Goal: Task Accomplishment & Management: Use online tool/utility

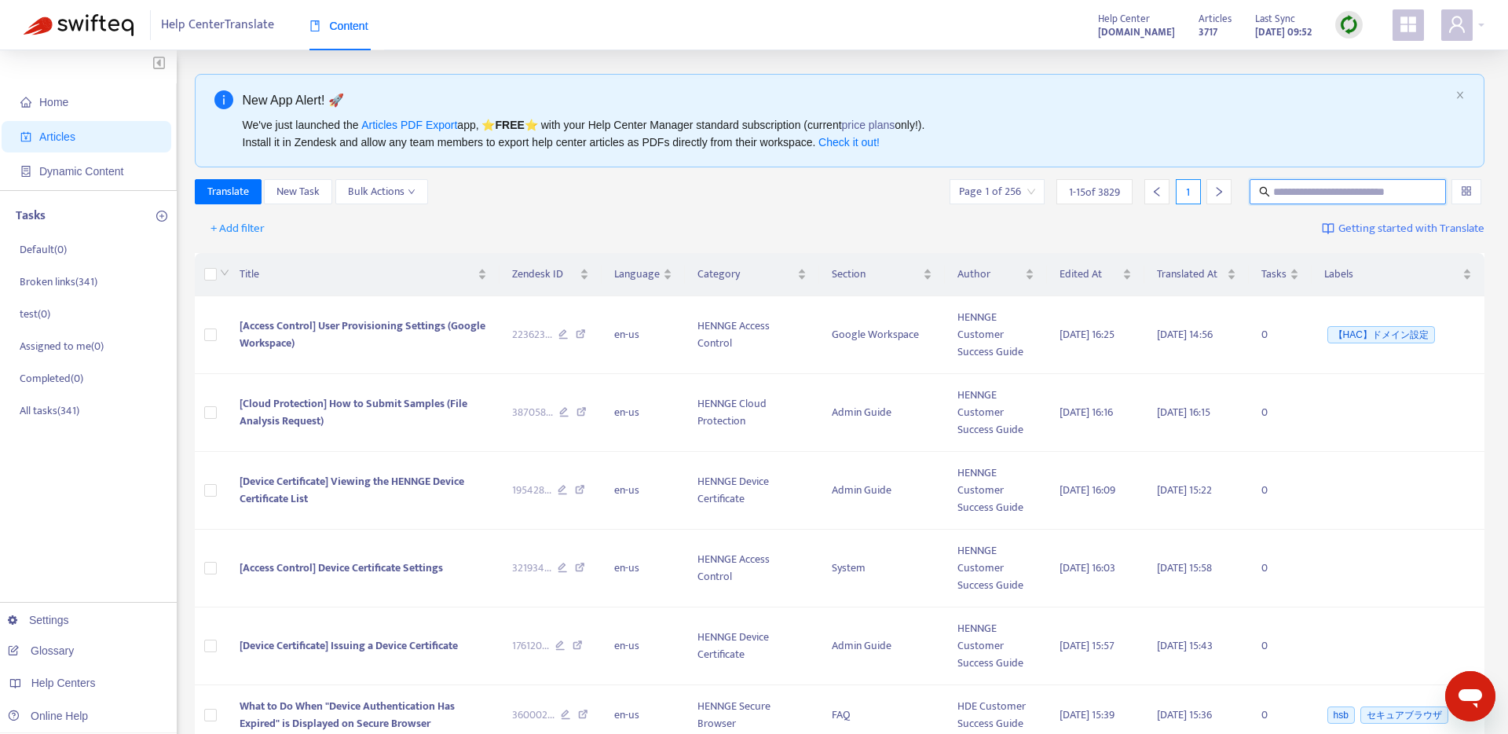
click at [1332, 198] on input "text" at bounding box center [1349, 191] width 151 height 17
paste input "**********"
type input "**********"
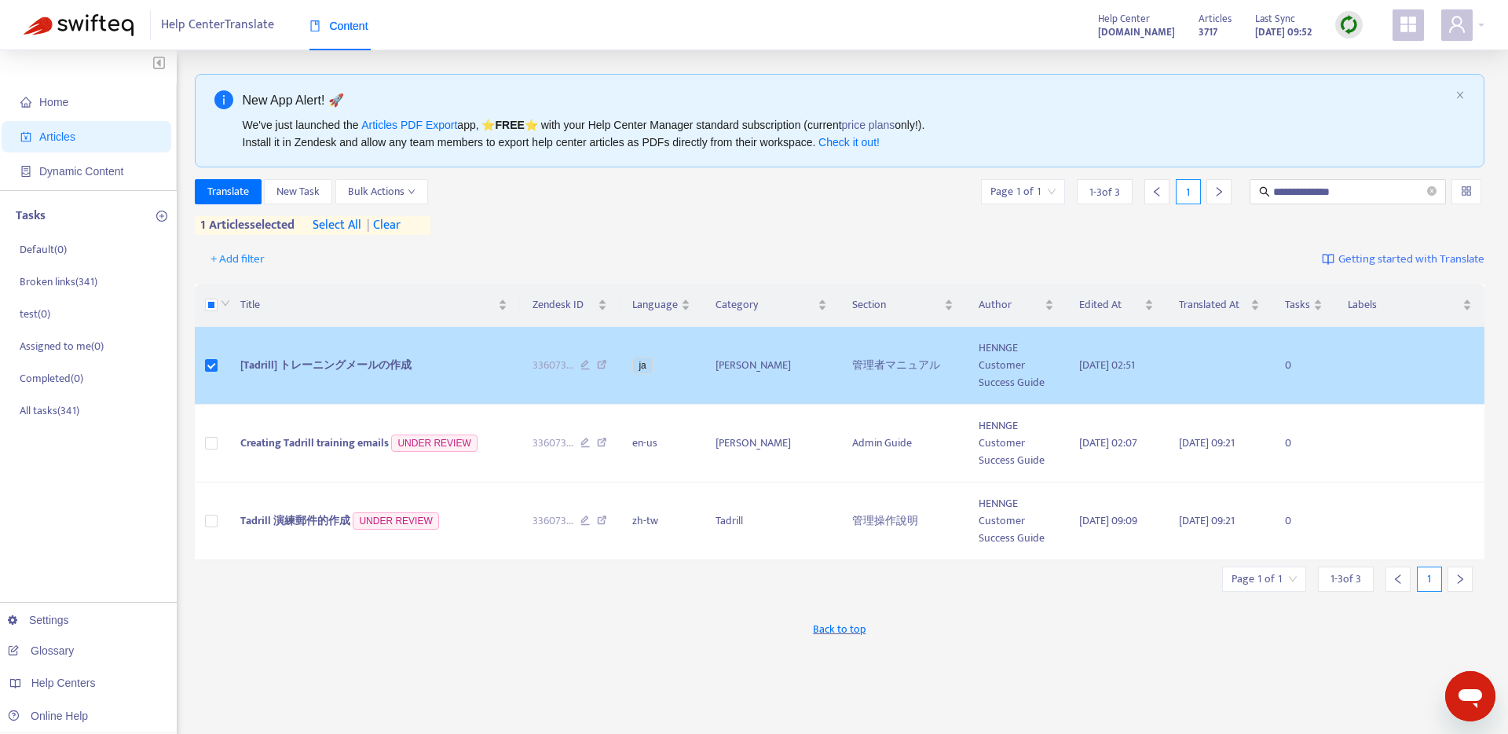
click at [211, 356] on td at bounding box center [211, 366] width 33 height 78
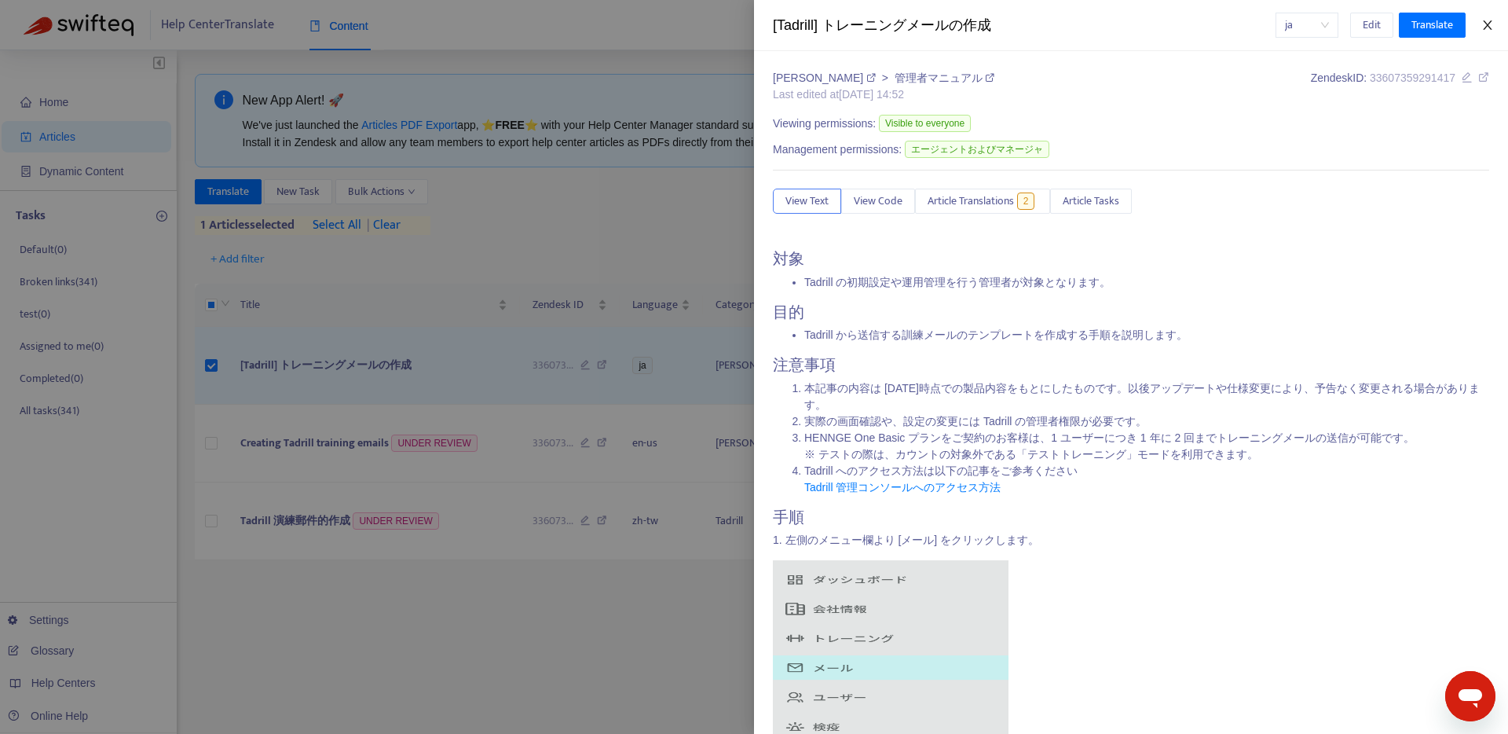
click at [1488, 20] on icon "close" at bounding box center [1488, 25] width 13 height 13
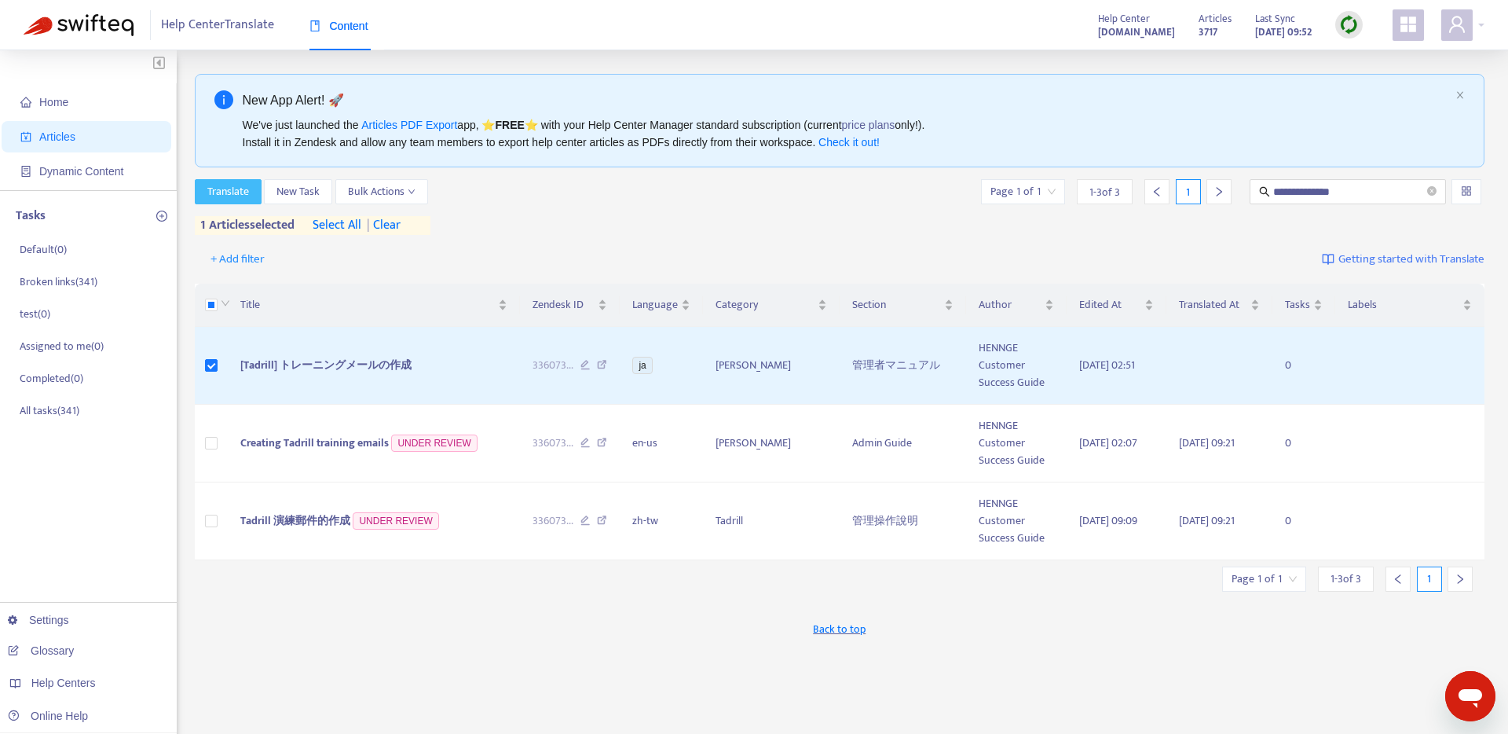
click at [238, 190] on span "Translate" at bounding box center [228, 191] width 42 height 17
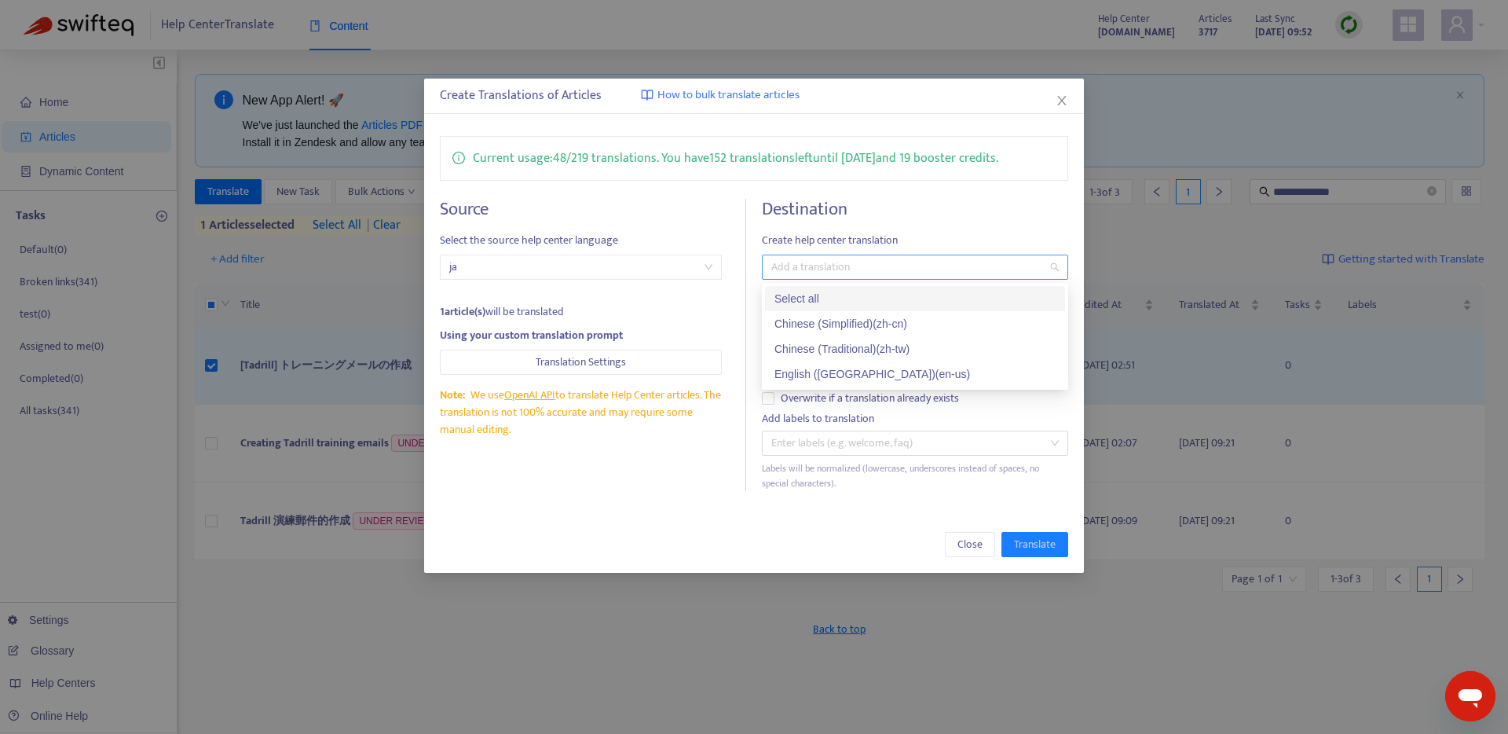
click at [804, 262] on div at bounding box center [907, 267] width 283 height 19
click at [820, 376] on div "English (USA) ( en-us )" at bounding box center [915, 373] width 281 height 17
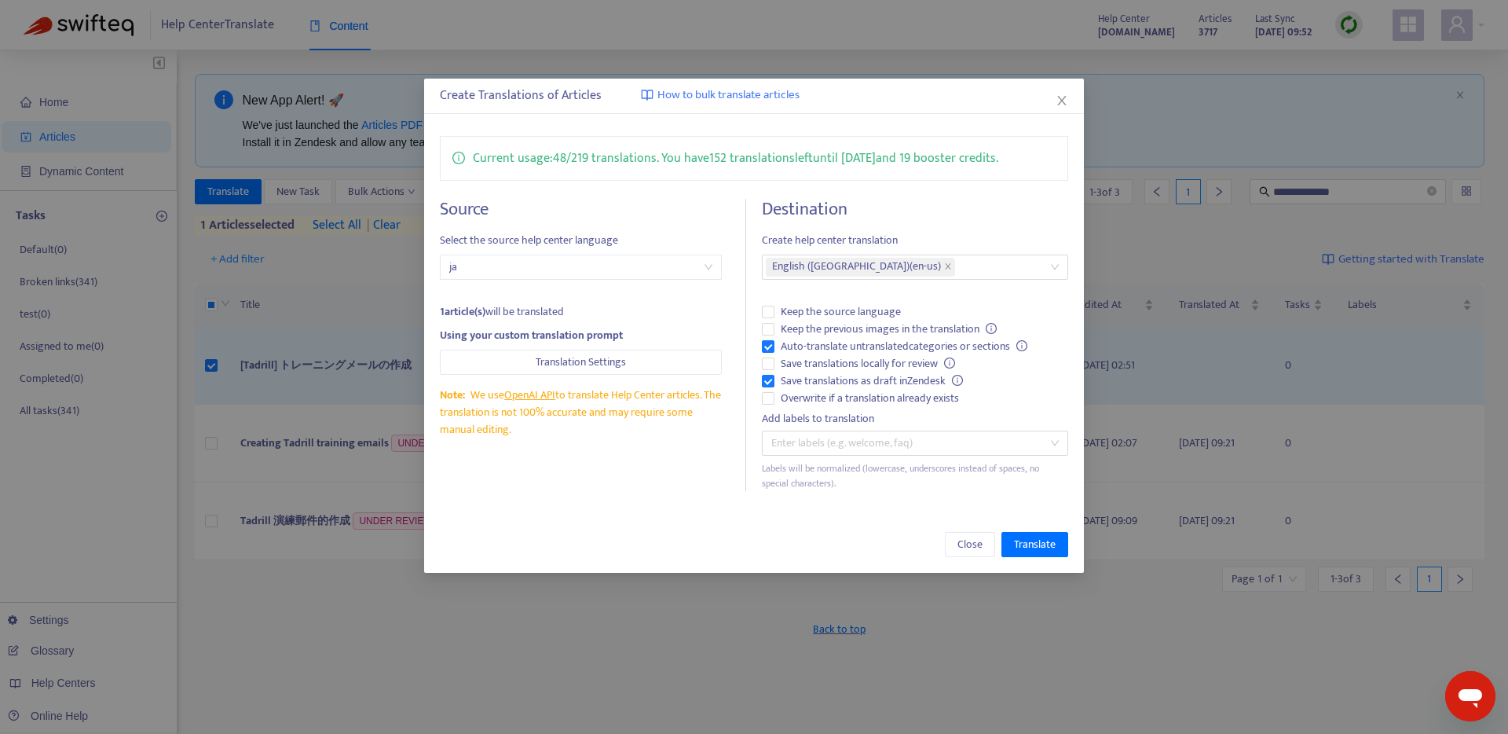
click at [679, 523] on div "Close Translate" at bounding box center [754, 544] width 661 height 57
click at [830, 366] on span "Save translations locally for review" at bounding box center [868, 363] width 187 height 17
click at [1027, 545] on span "Translate" at bounding box center [1035, 544] width 42 height 17
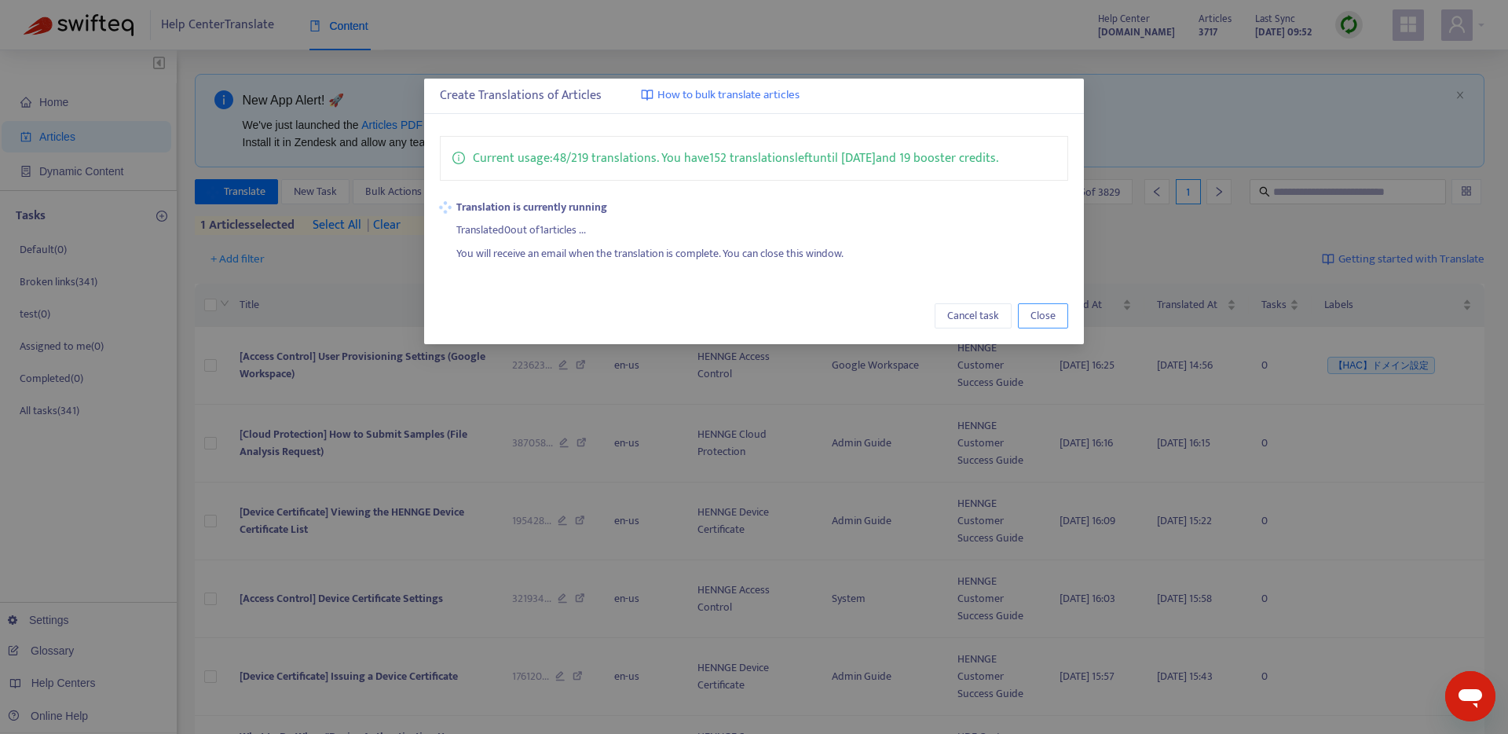
click at [1041, 321] on span "Close" at bounding box center [1043, 315] width 25 height 17
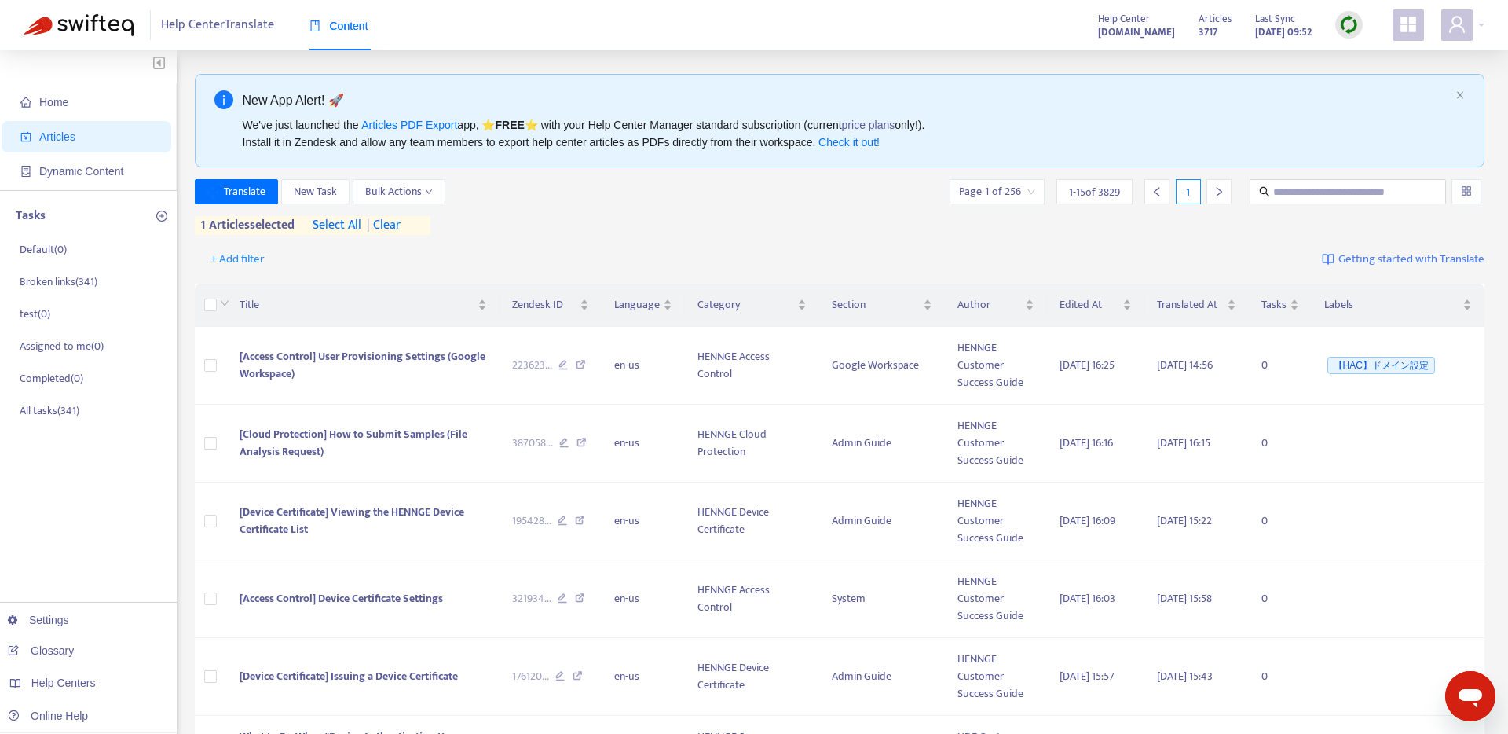
click at [124, 20] on img at bounding box center [79, 25] width 110 height 22
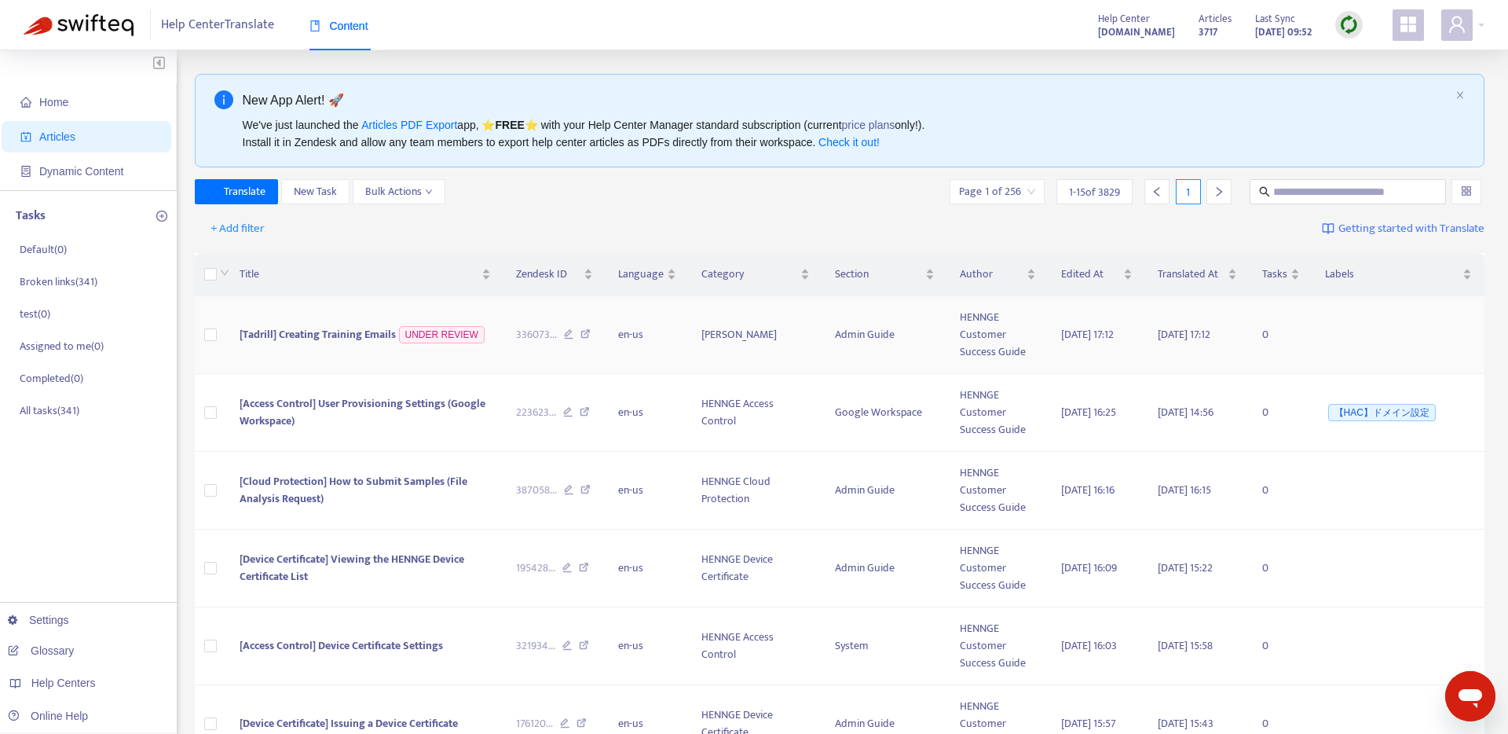
click at [324, 337] on span "[Tadrill] Creating Training Emails" at bounding box center [318, 334] width 156 height 18
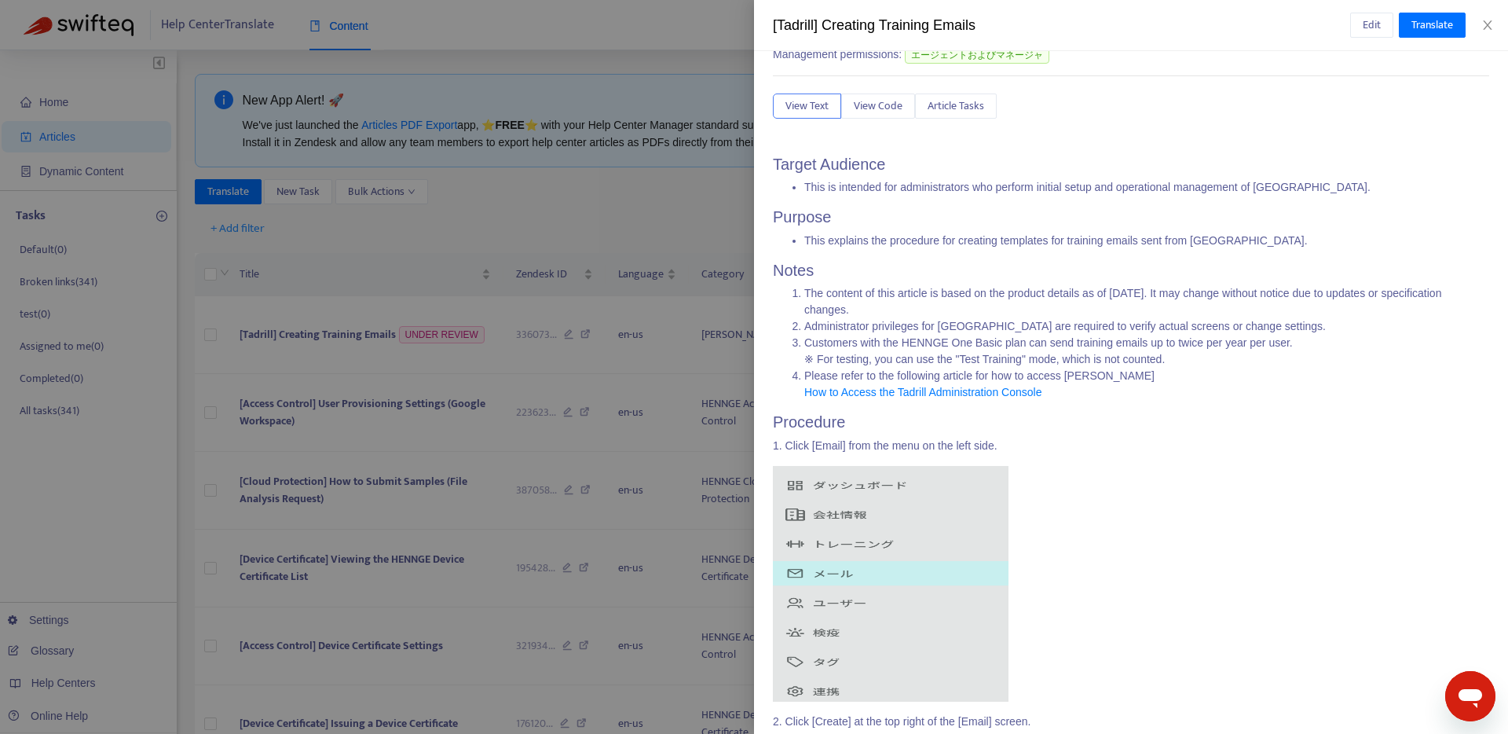
scroll to position [164, 0]
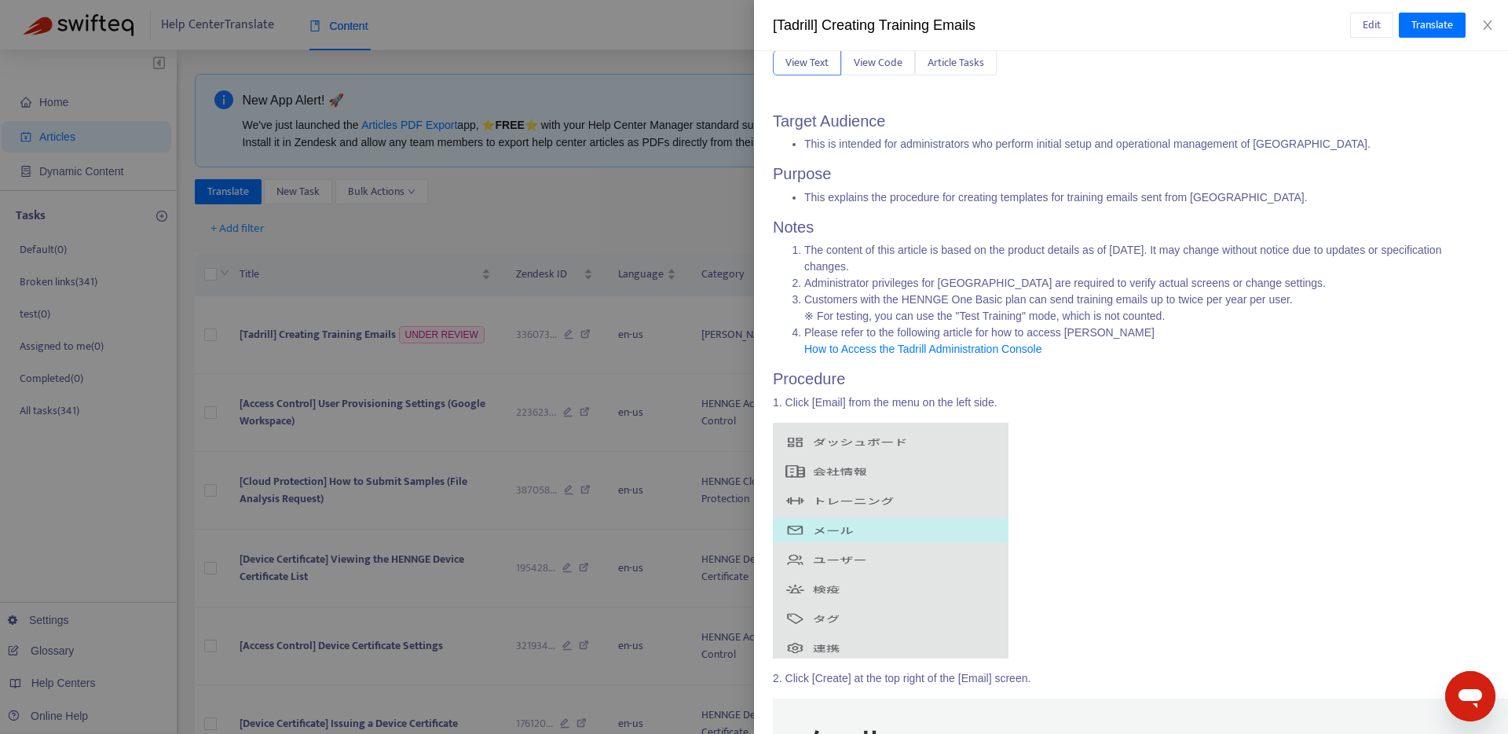
click at [816, 399] on p "1. Click [Email] from the menu on the left side." at bounding box center [1131, 402] width 717 height 16
click at [1365, 22] on span "Edit" at bounding box center [1372, 24] width 18 height 17
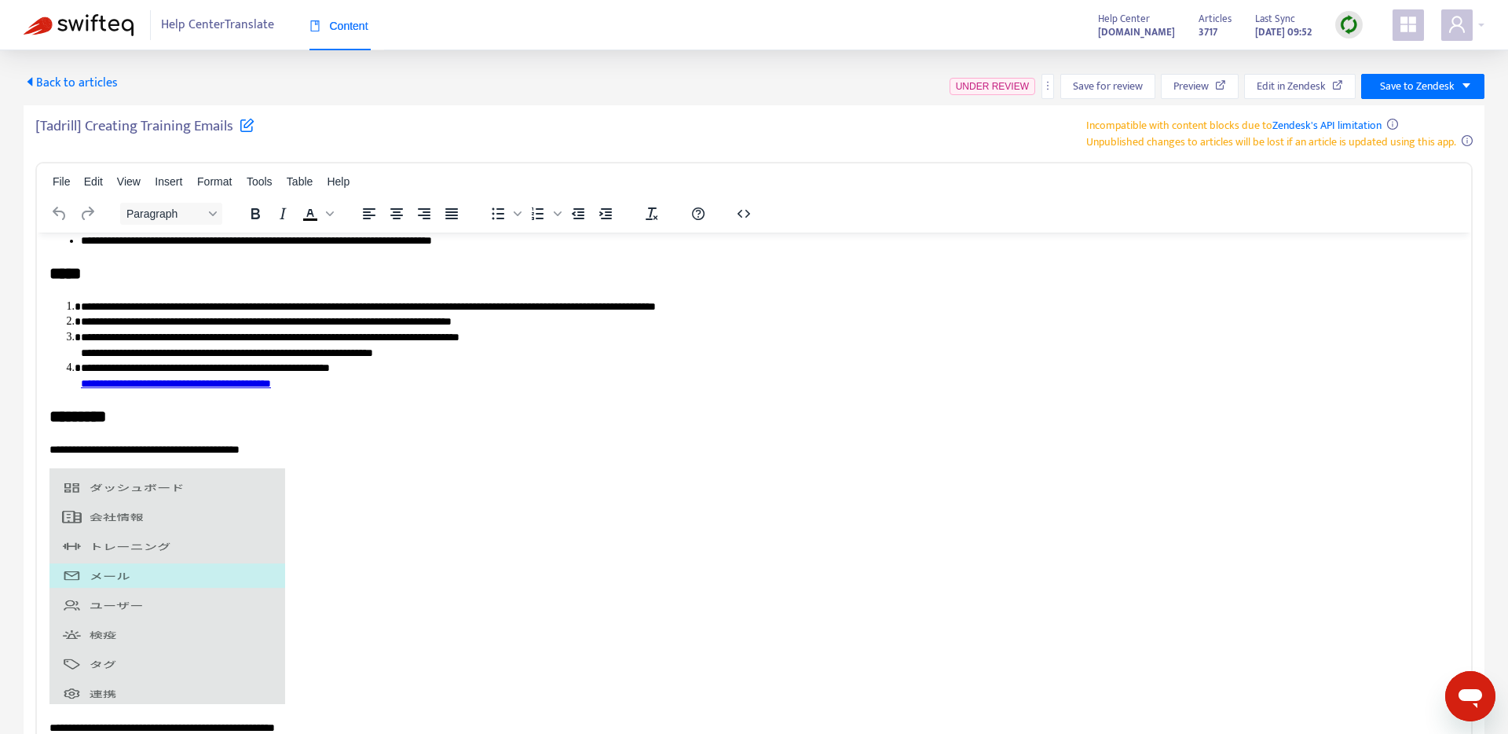
scroll to position [118, 0]
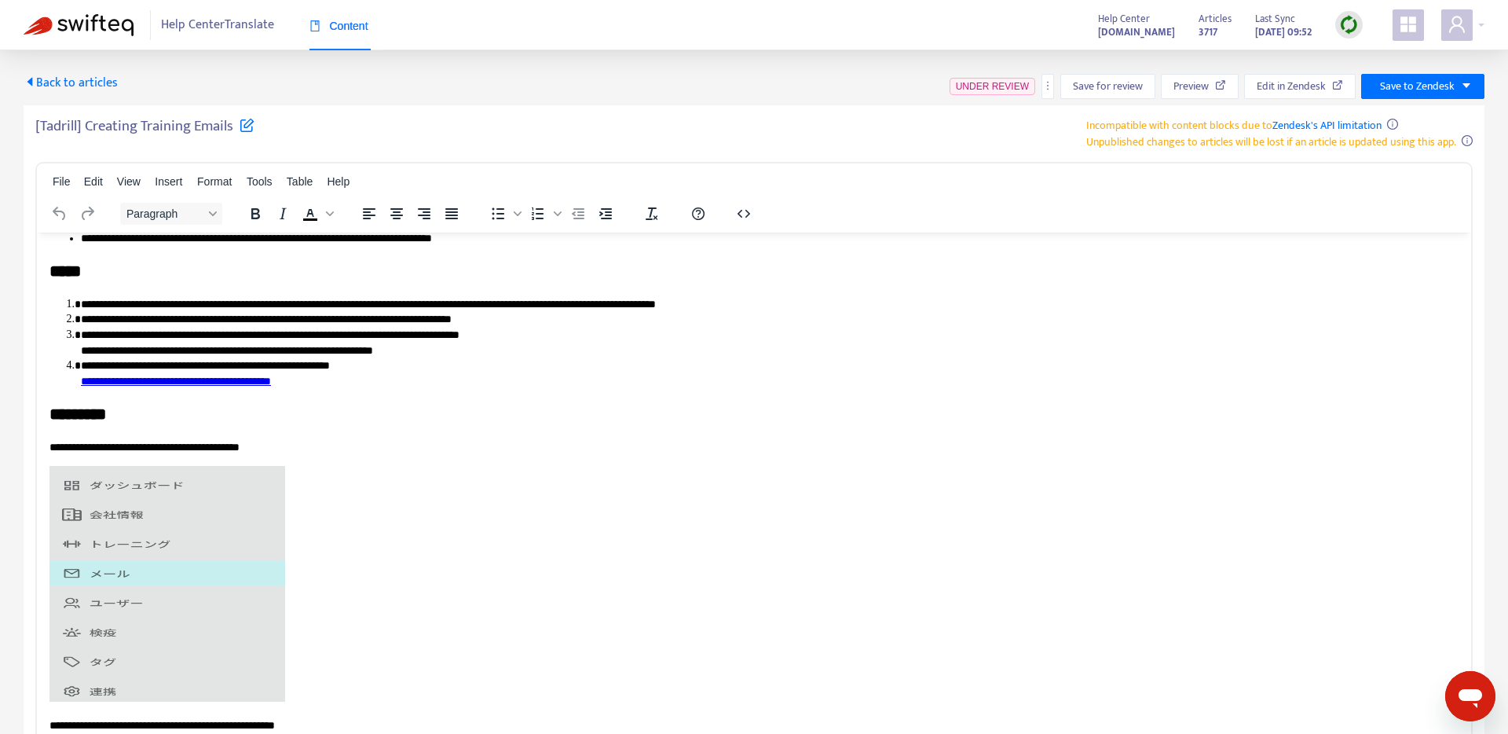
click at [91, 452] on p "**********" at bounding box center [753, 447] width 1409 height 16
click at [332, 512] on p "Rich Text Area. Press ALT-0 for help." at bounding box center [753, 585] width 1409 height 241
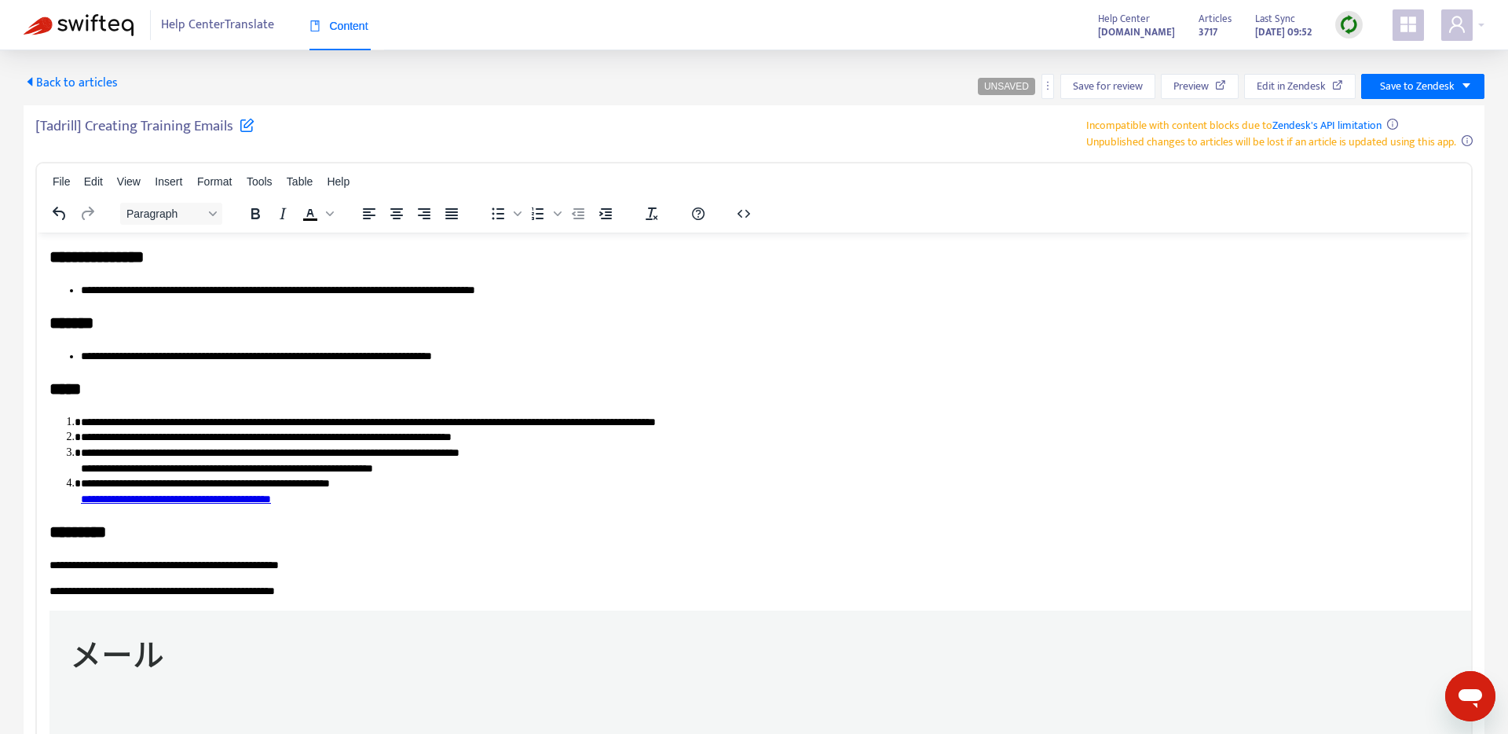
scroll to position [127, 0]
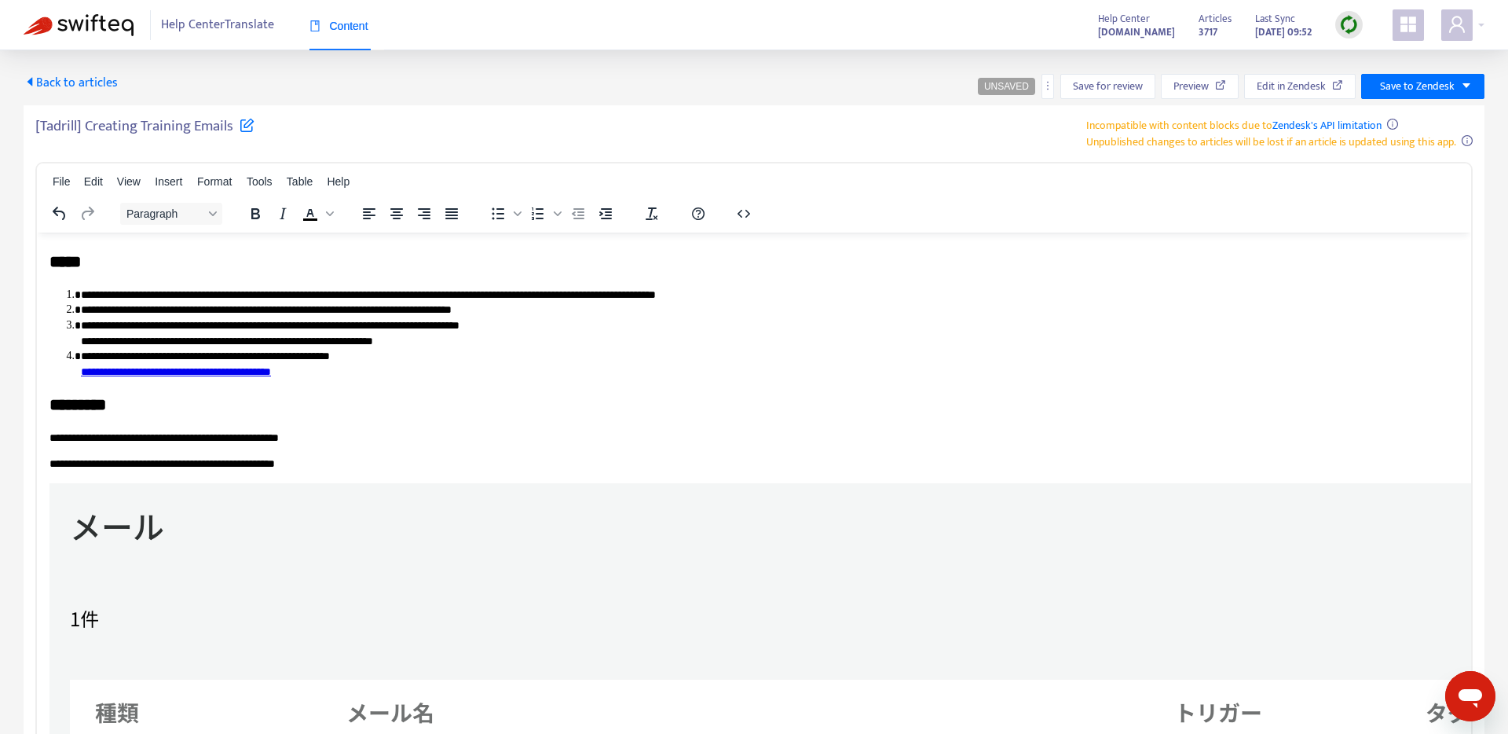
click at [101, 461] on p "**********" at bounding box center [753, 464] width 1409 height 16
click at [230, 564] on img "Rich Text Area. Press ALT-0 for help." at bounding box center [1032, 692] width 1967 height 421
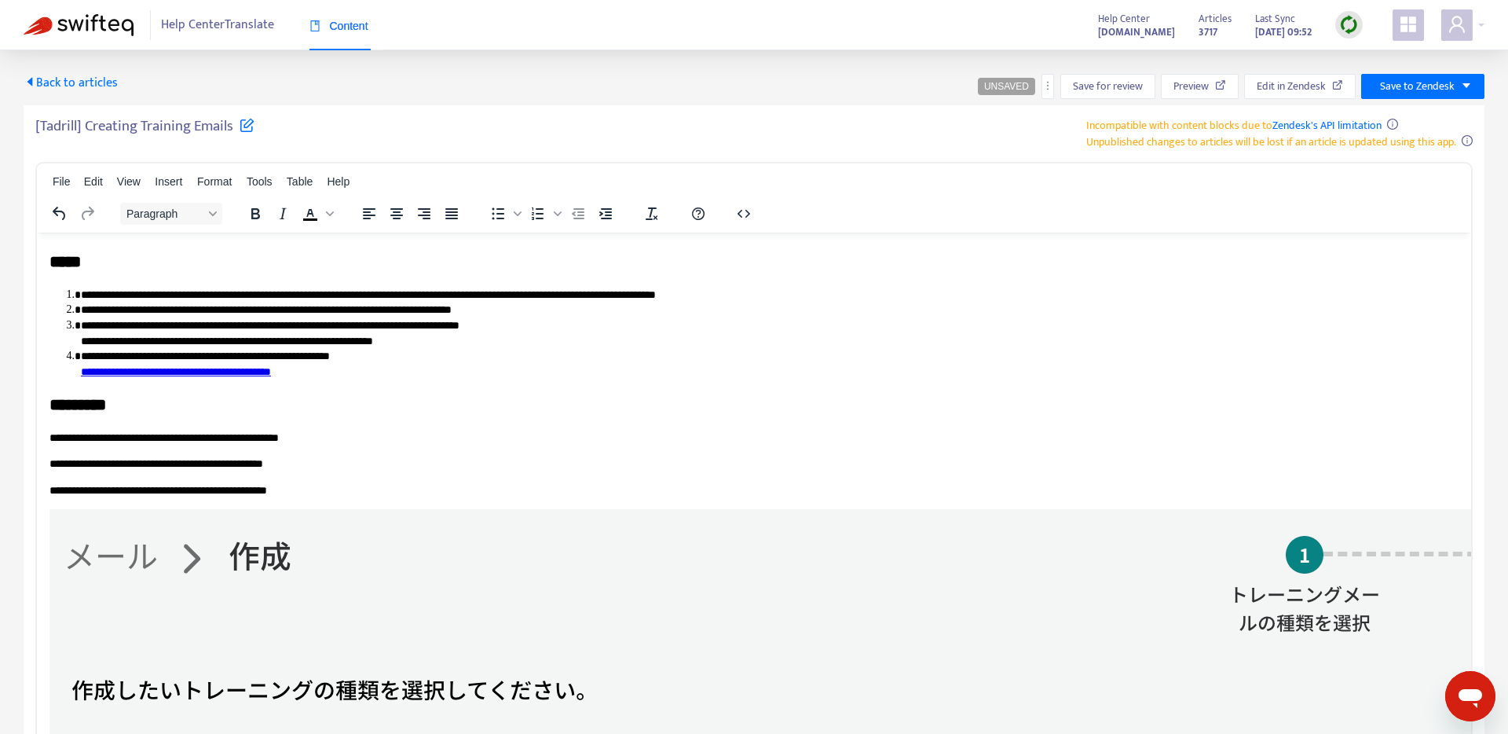
click at [233, 464] on p "**********" at bounding box center [753, 464] width 1409 height 16
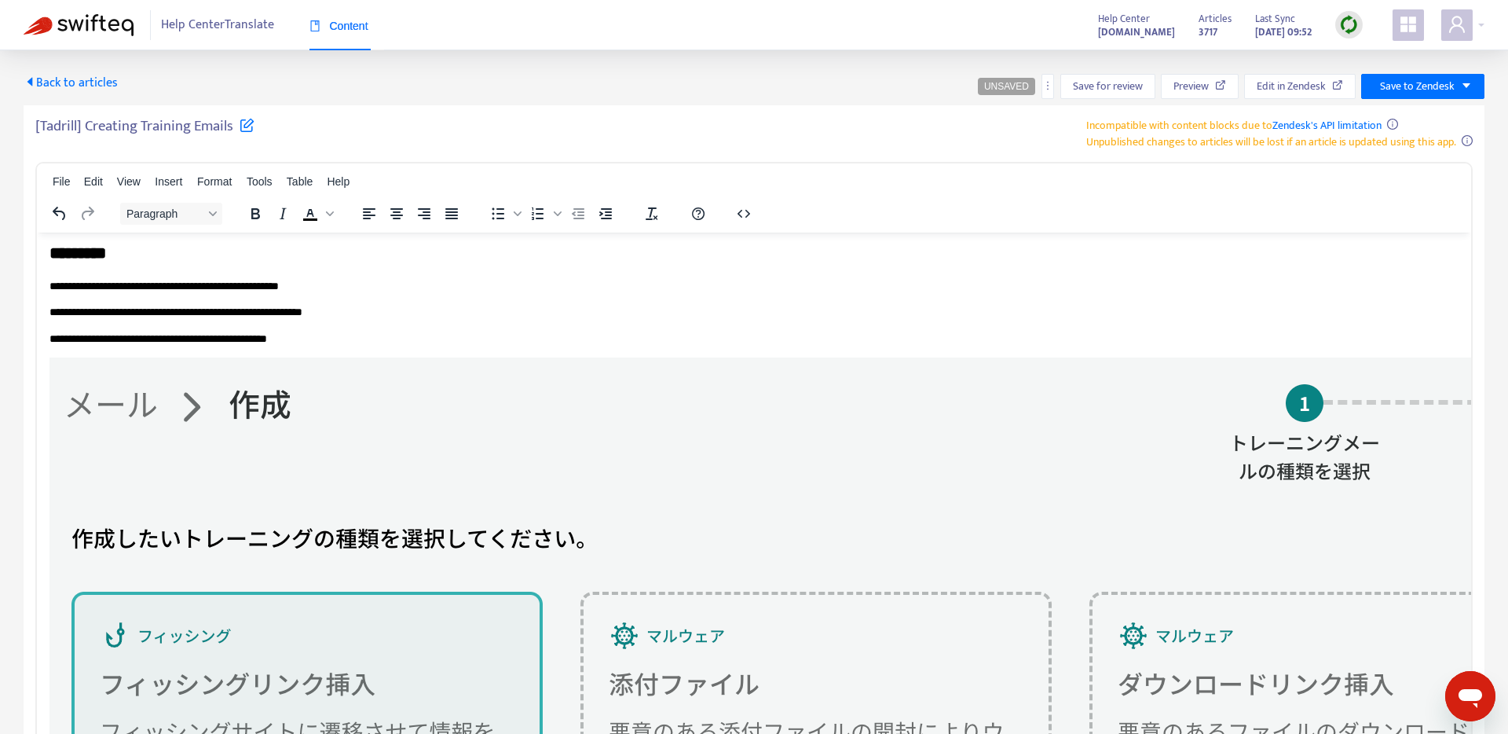
scroll to position [285, 0]
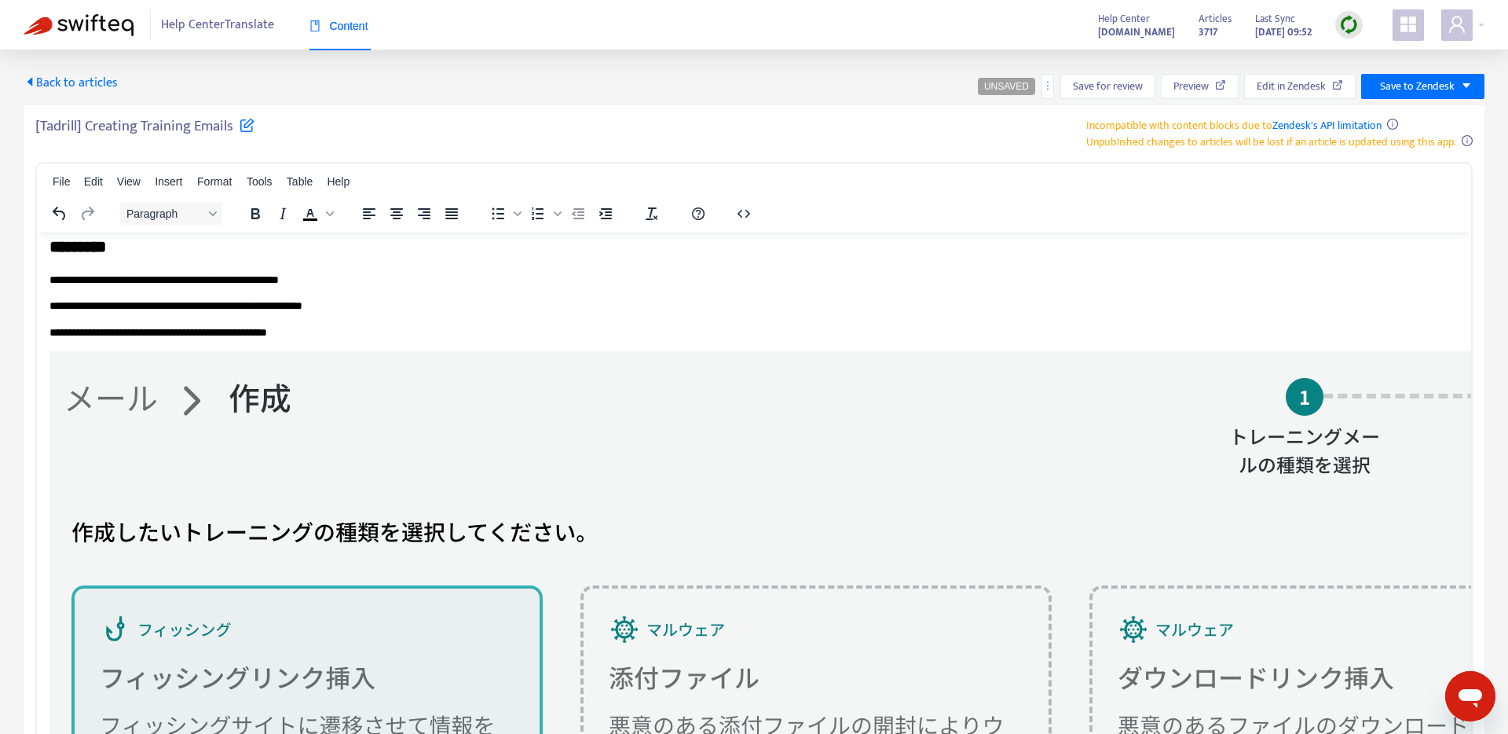
click at [341, 497] on img "Rich Text Area. Press ALT-0 for help." at bounding box center [1033, 743] width 1969 height 787
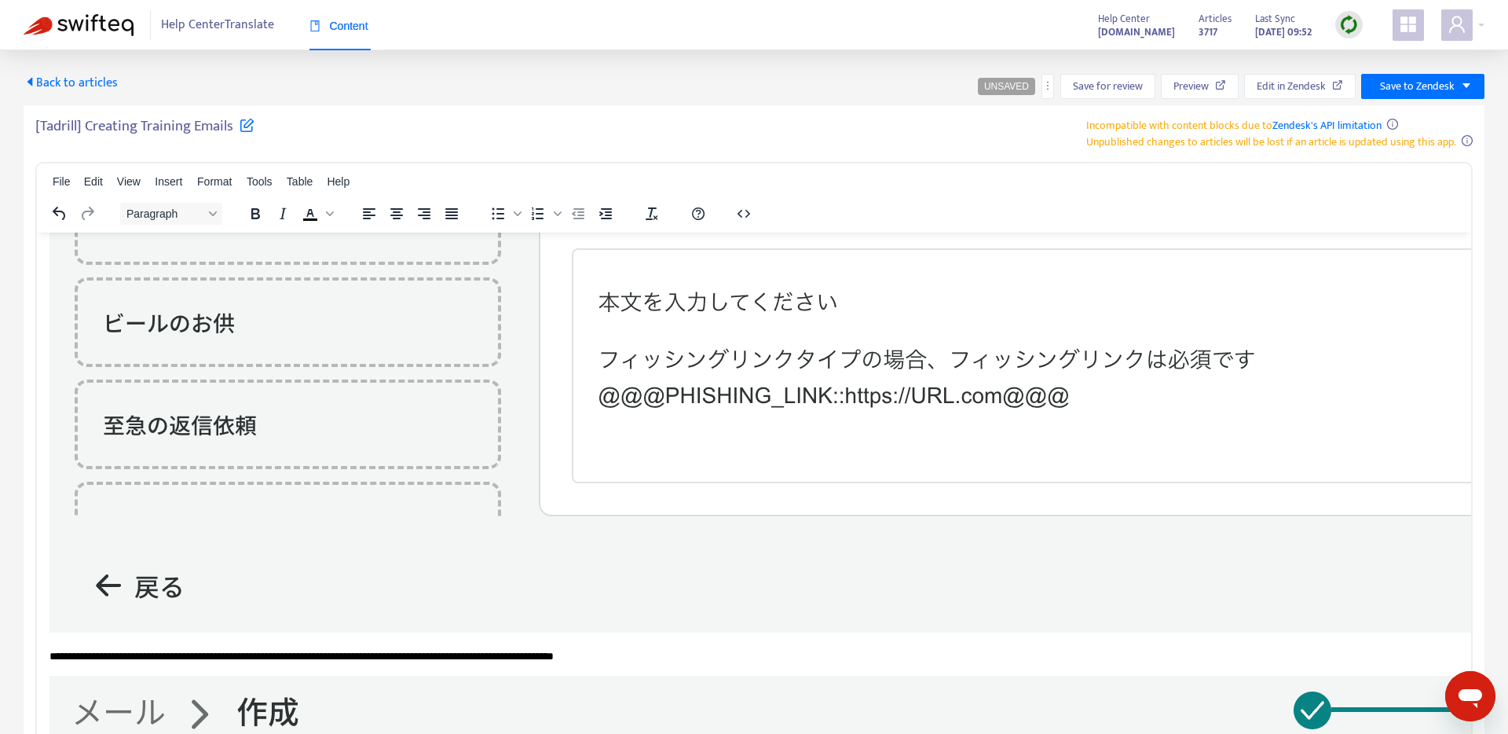
scroll to position [1267, 0]
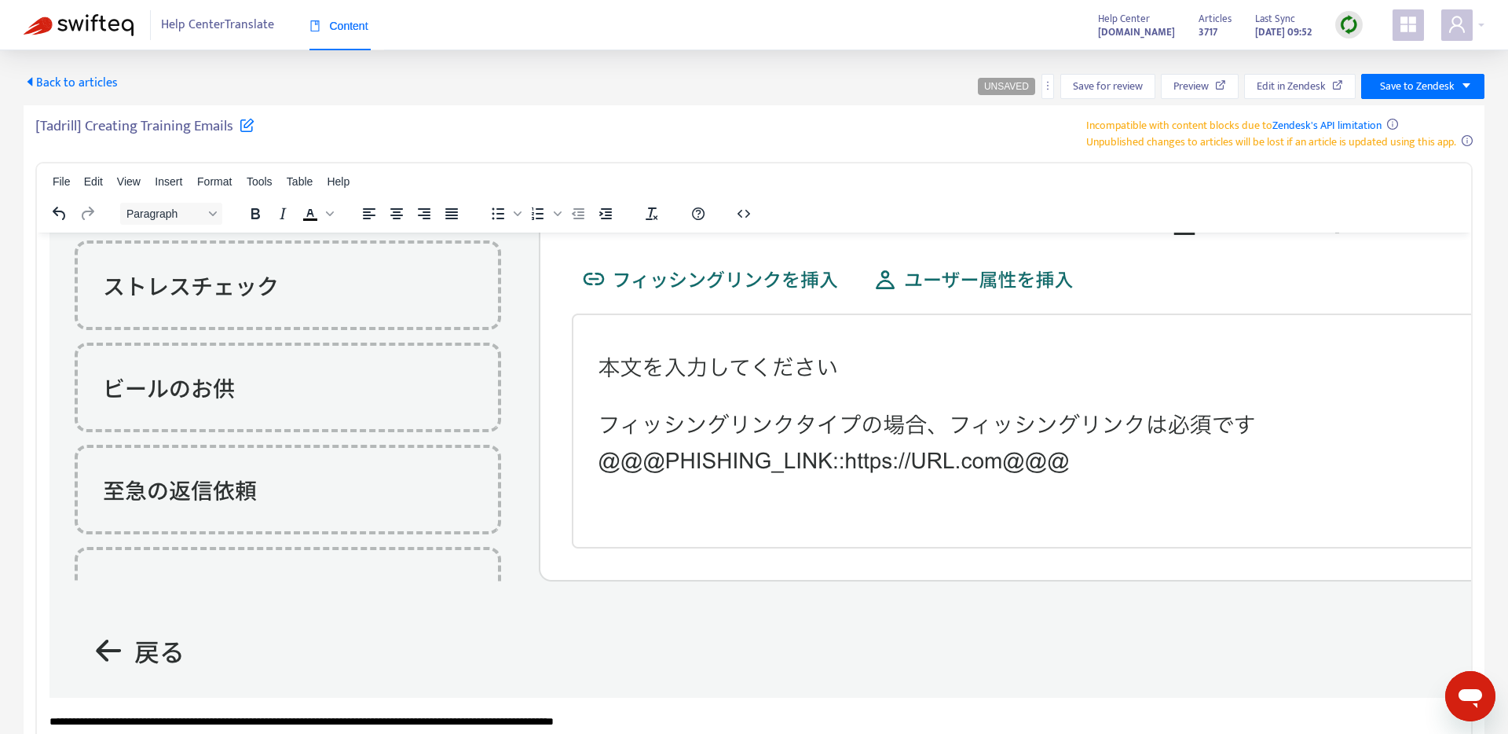
click at [411, 442] on img "Rich Text Area. Press ALT-0 for help." at bounding box center [1038, 130] width 1978 height 1133
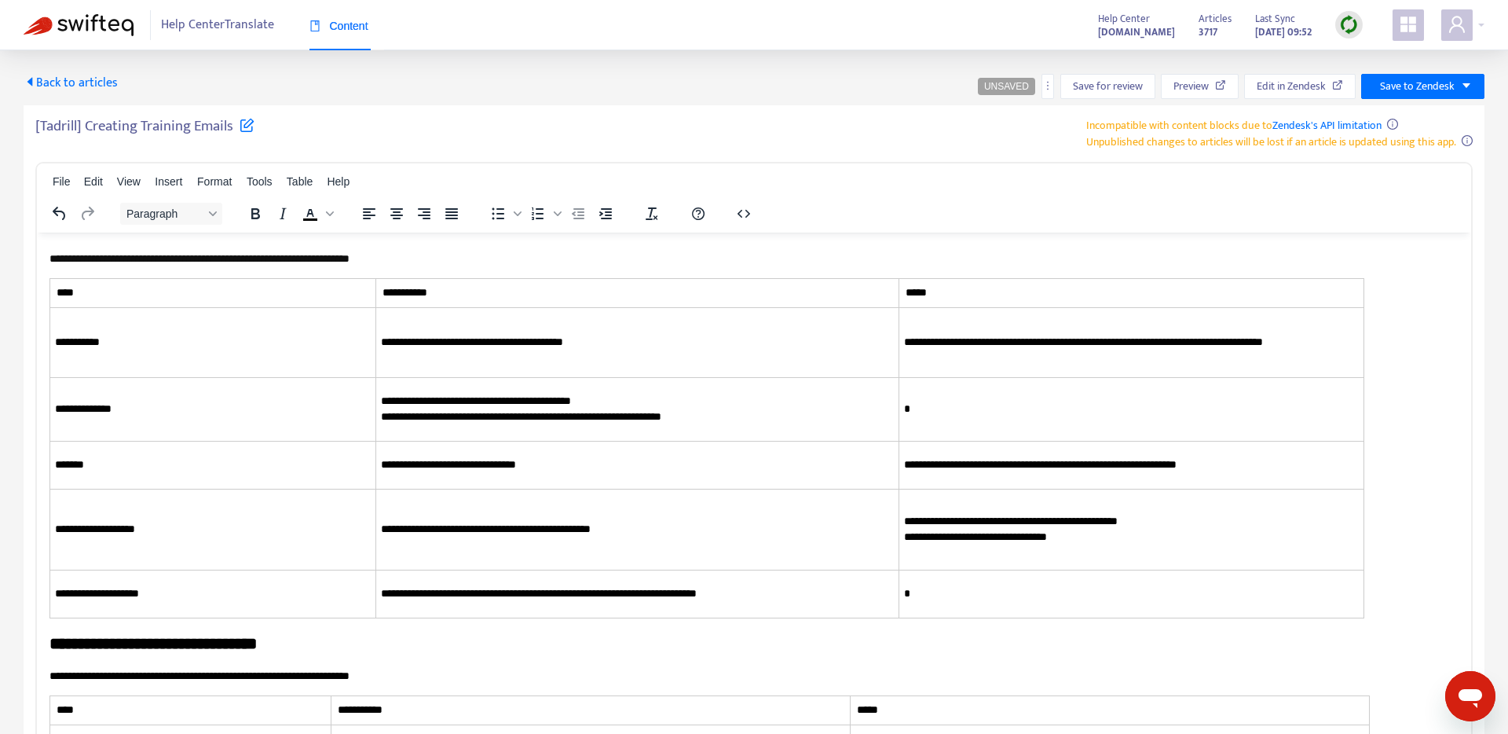
scroll to position [1978, 0]
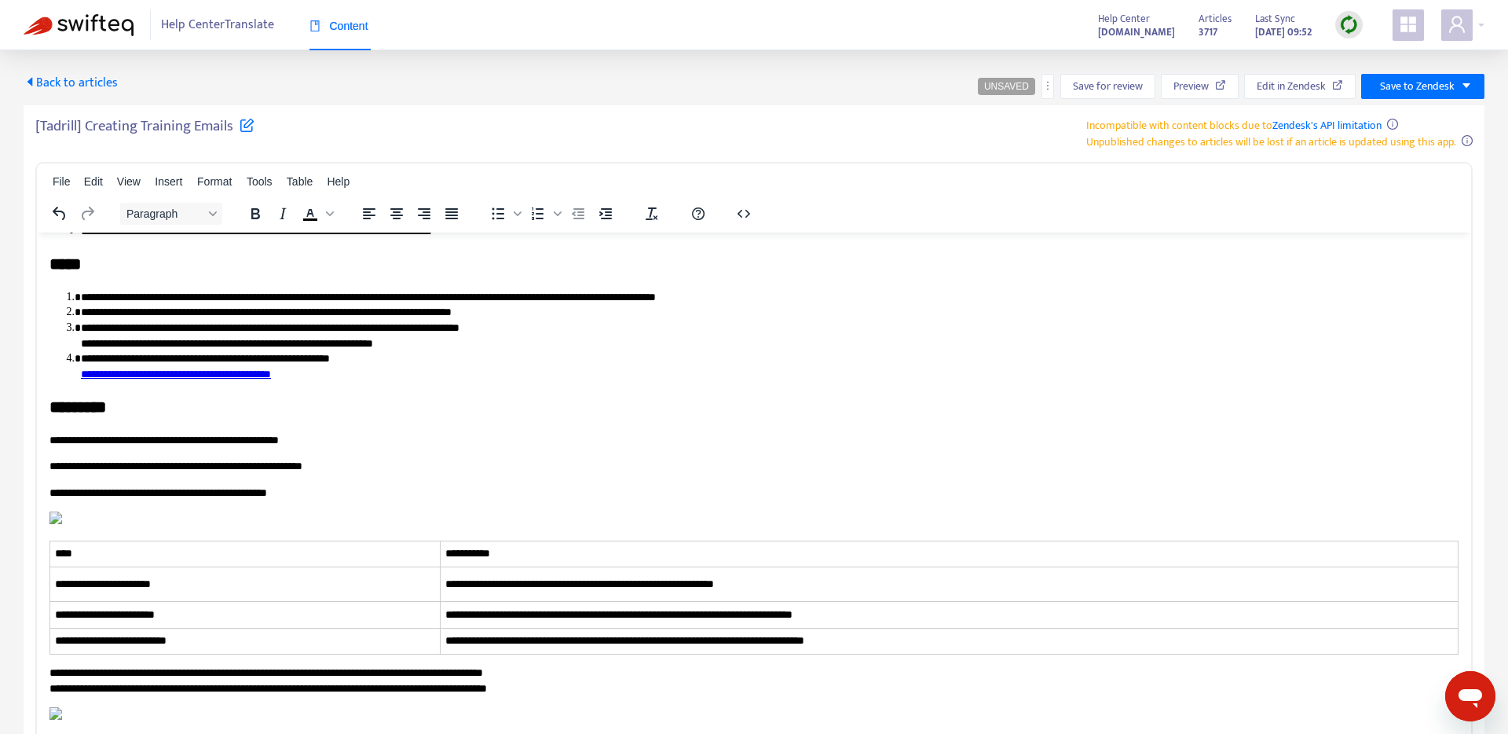
scroll to position [0, 0]
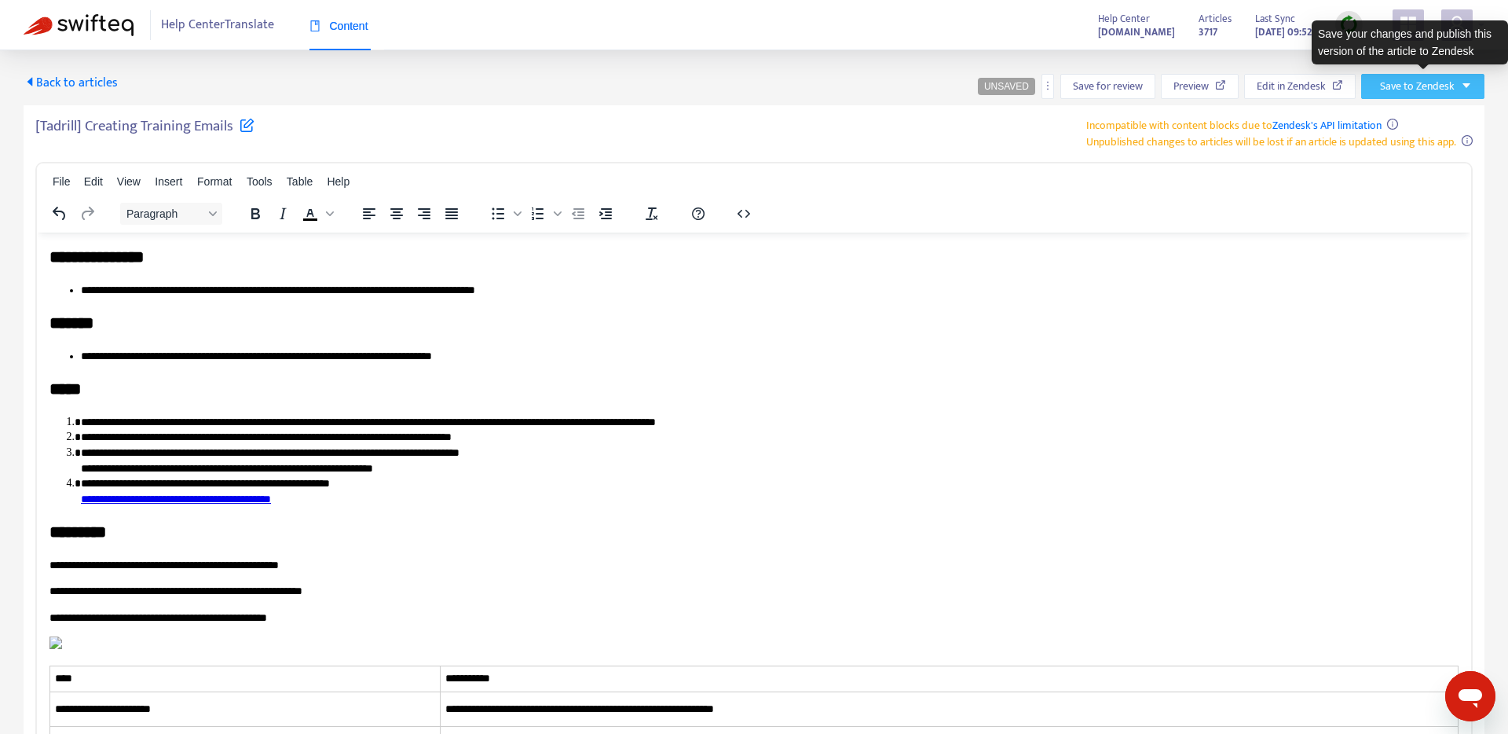
click at [1407, 89] on span "Save to Zendesk" at bounding box center [1417, 86] width 75 height 17
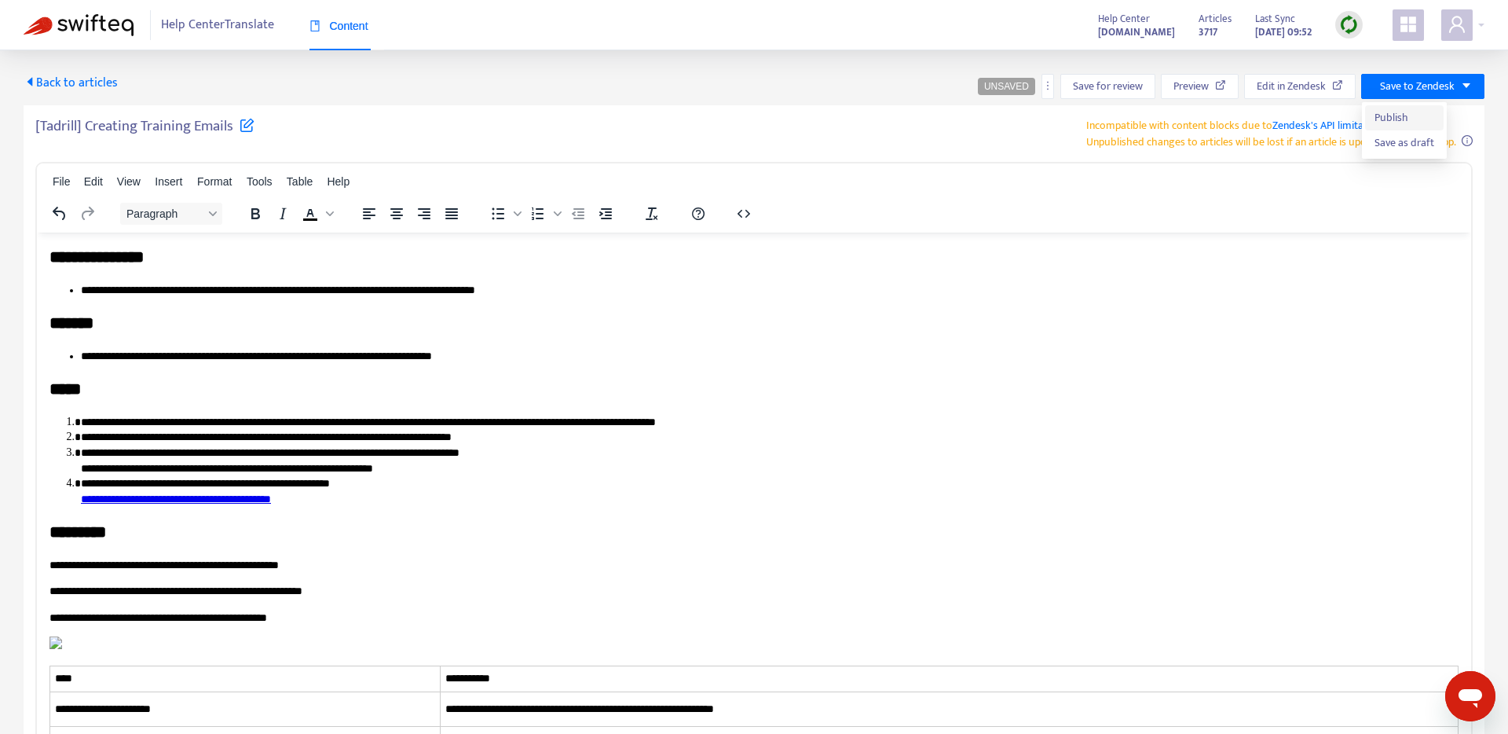
click at [1387, 123] on span "Publish" at bounding box center [1405, 117] width 60 height 17
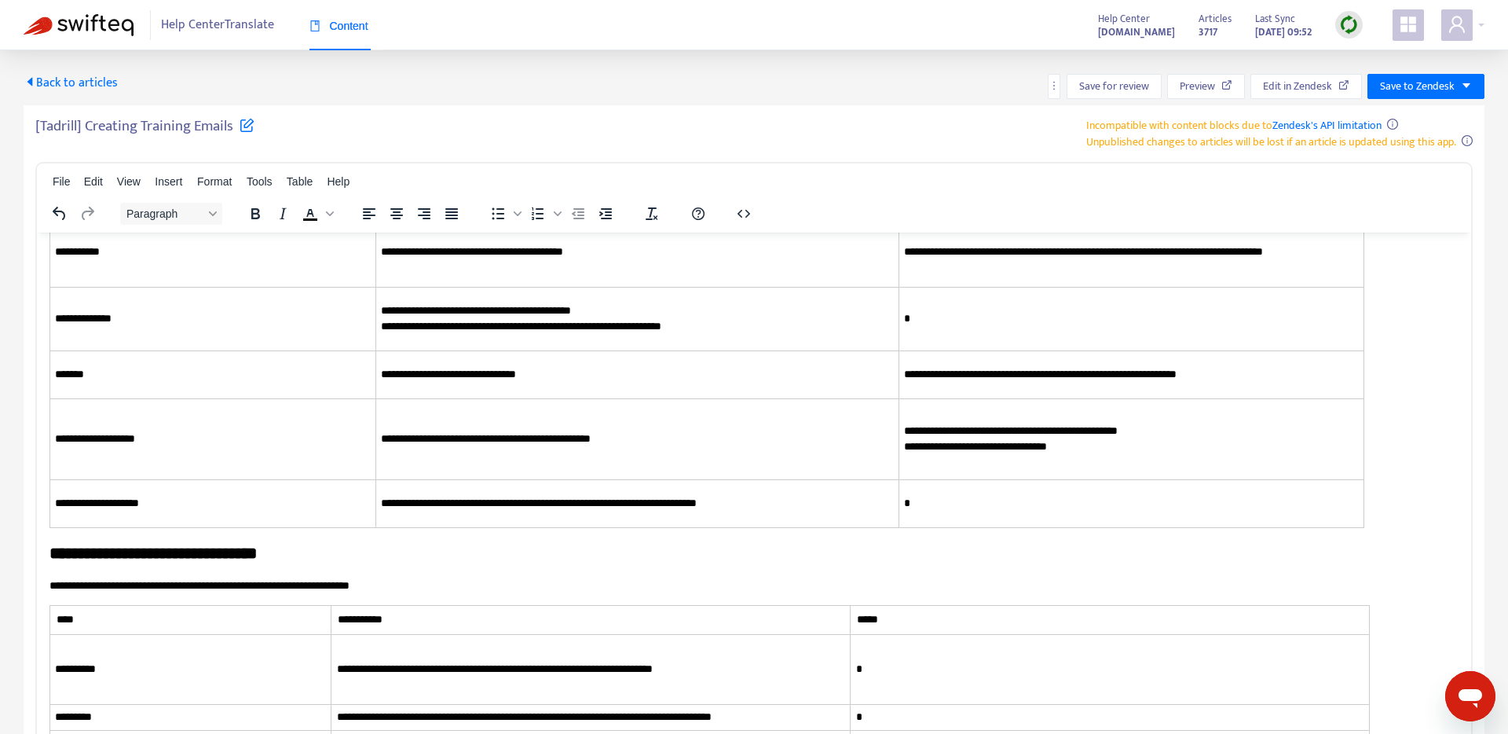
scroll to position [3345, 0]
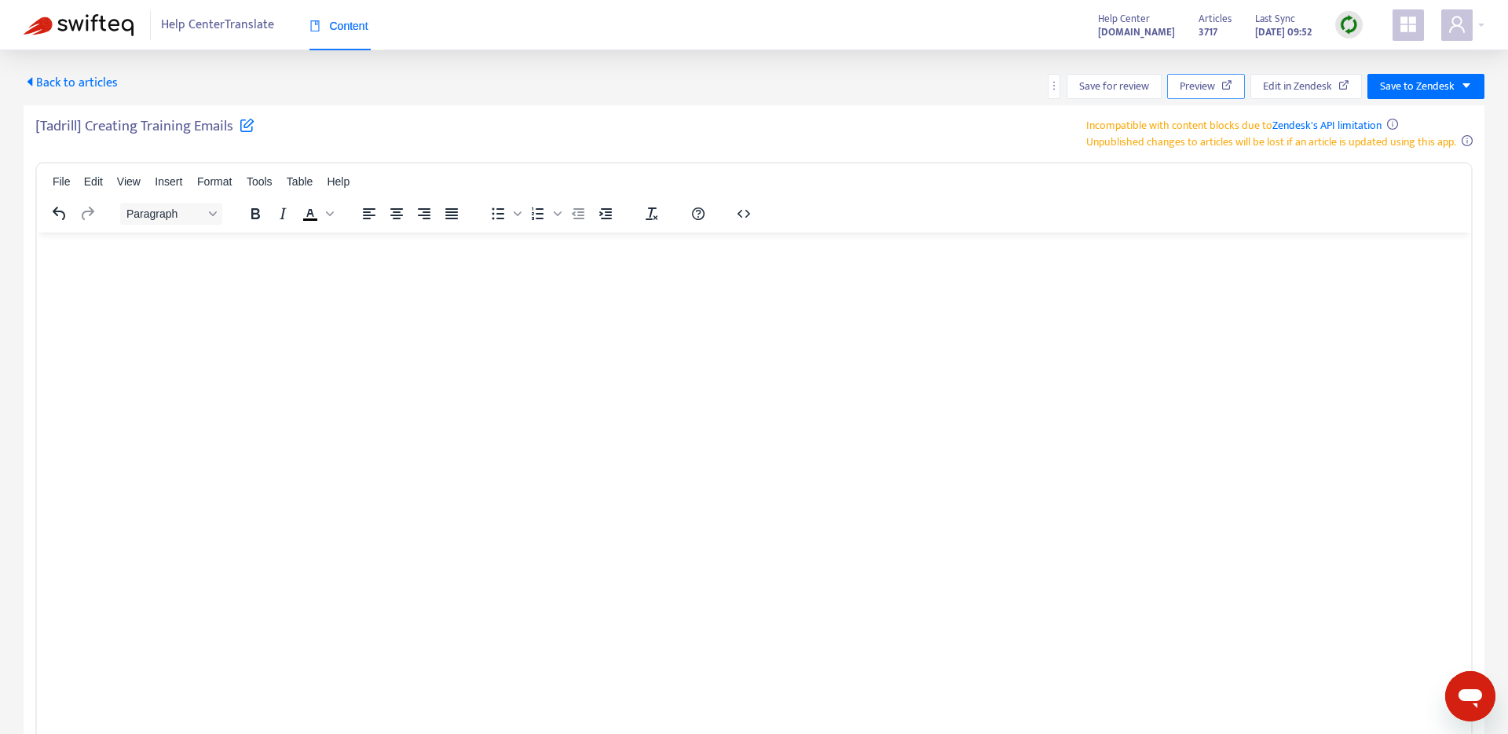
click at [1251, 77] on button "Preview" at bounding box center [1307, 86] width 112 height 25
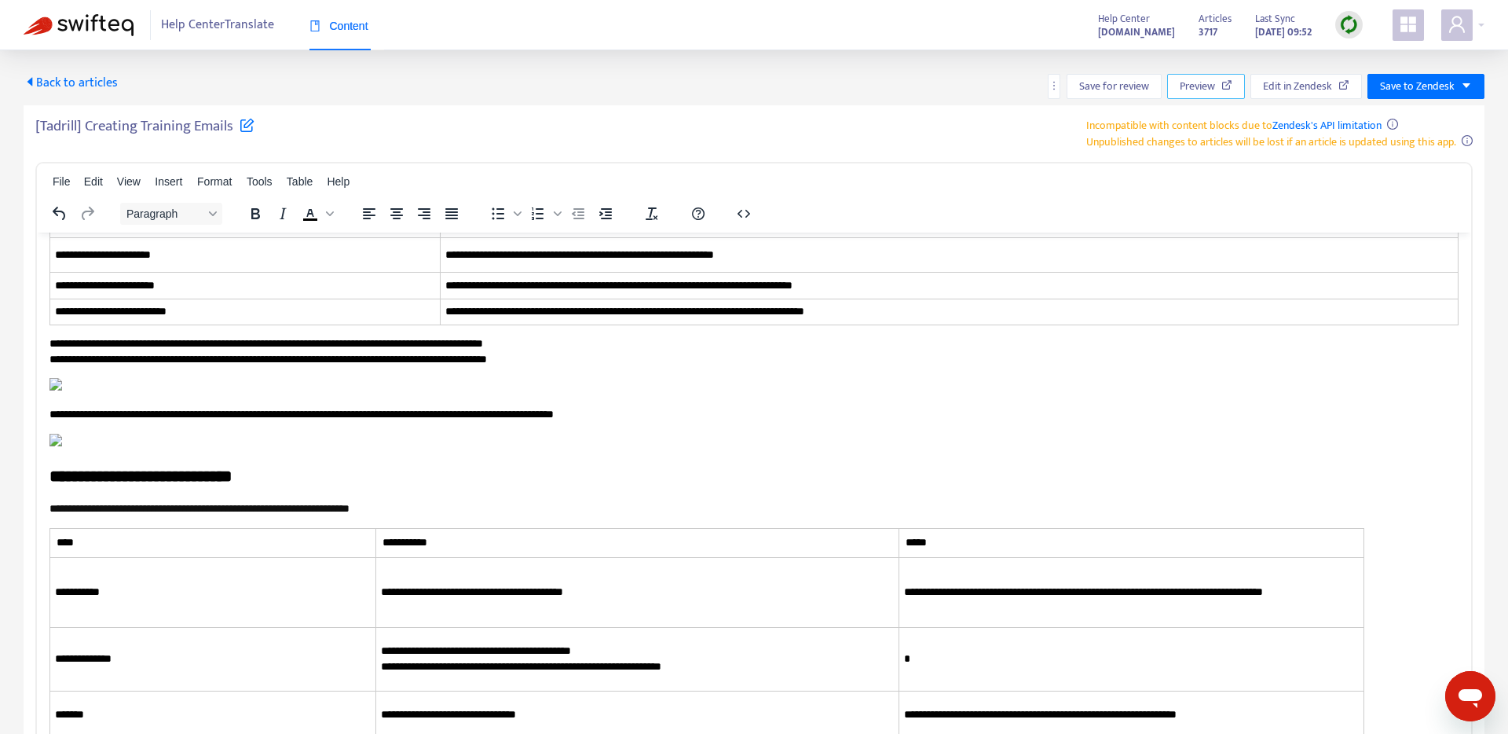
scroll to position [0, 0]
